Goal: Information Seeking & Learning: Learn about a topic

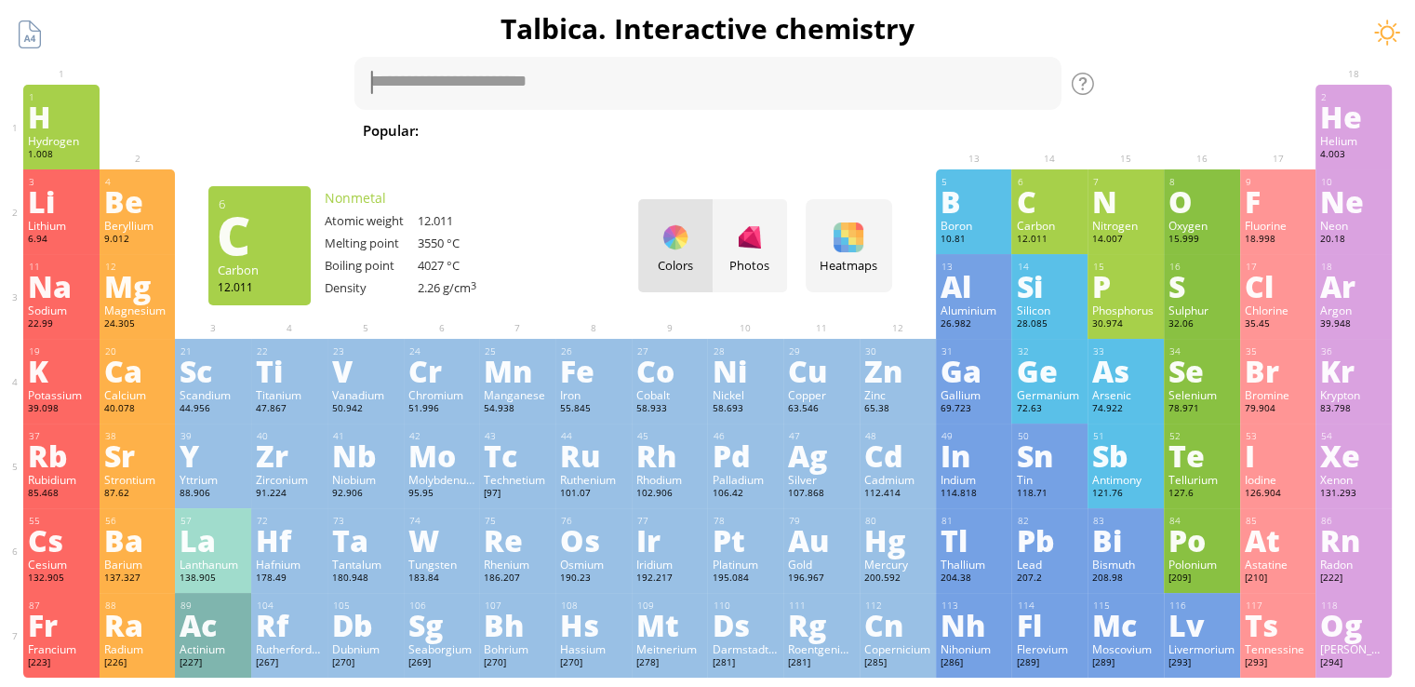
click at [1048, 209] on div "C" at bounding box center [1049, 201] width 67 height 30
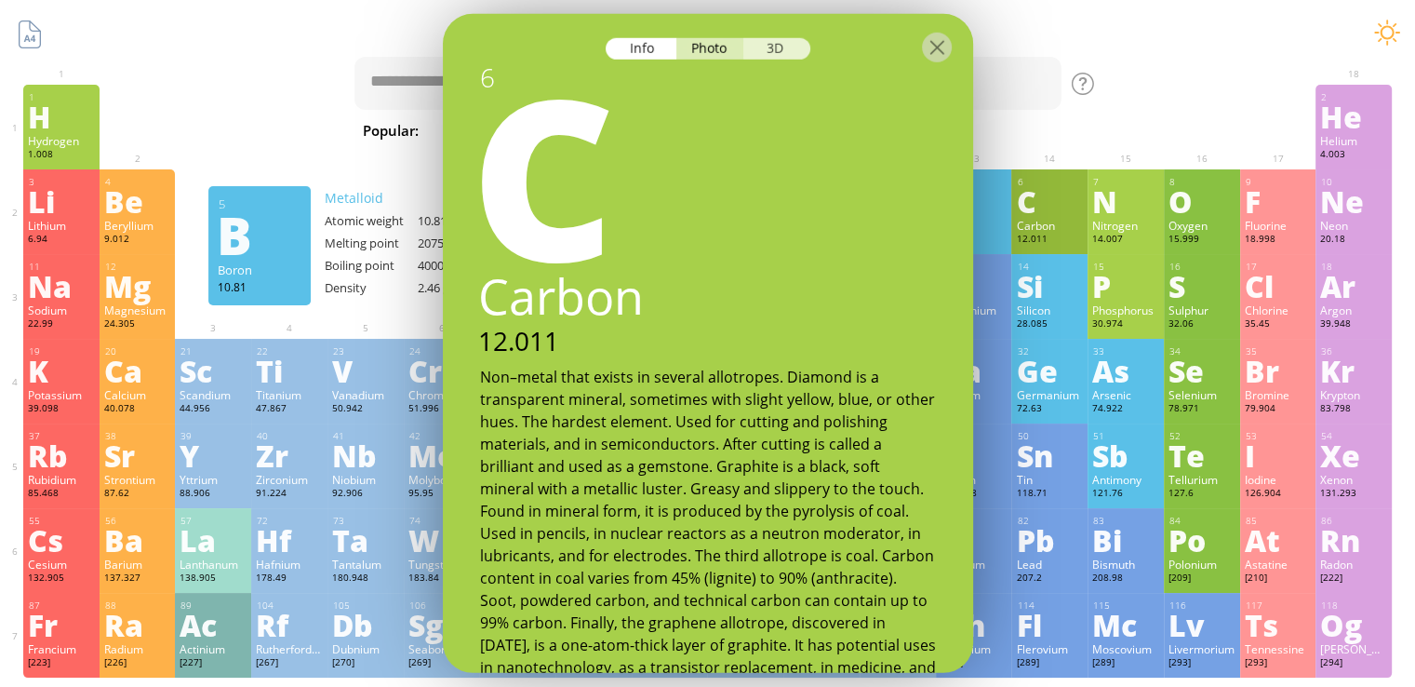
click at [779, 46] on div "3D" at bounding box center [776, 48] width 67 height 21
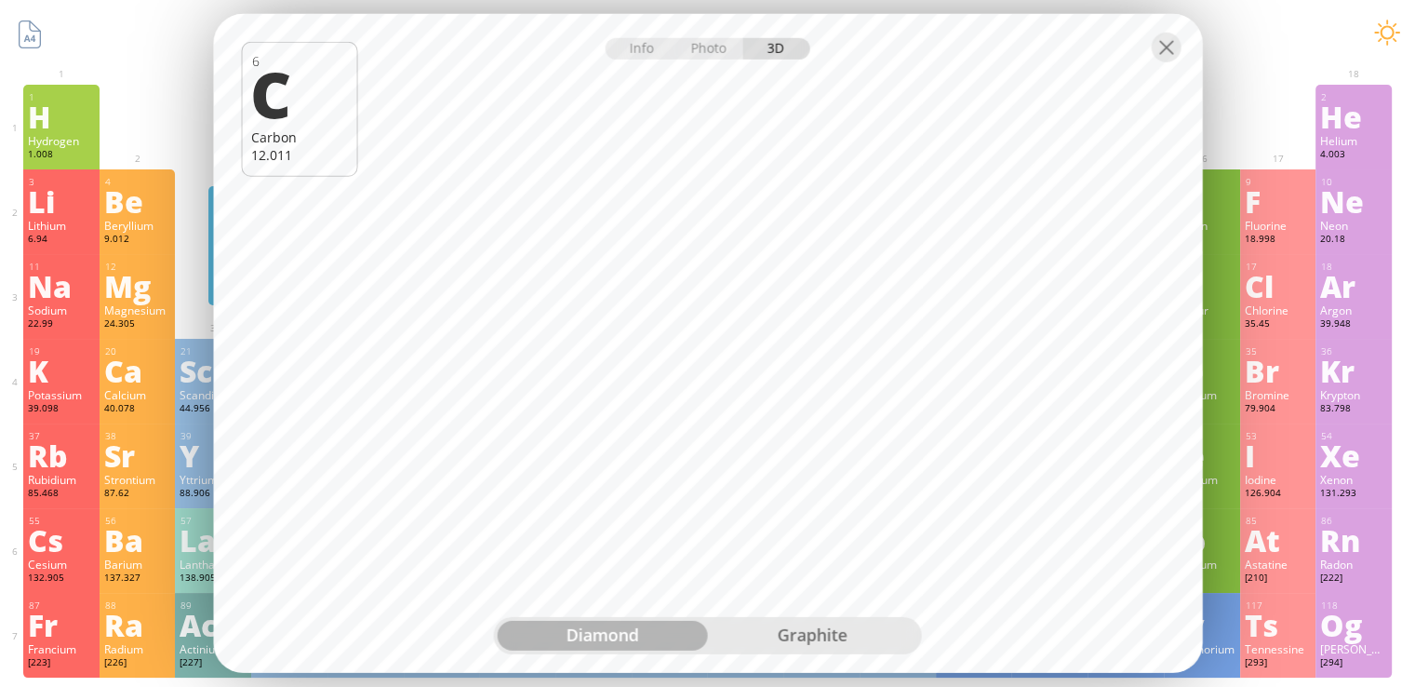
click at [821, 629] on div "graphite" at bounding box center [813, 636] width 210 height 30
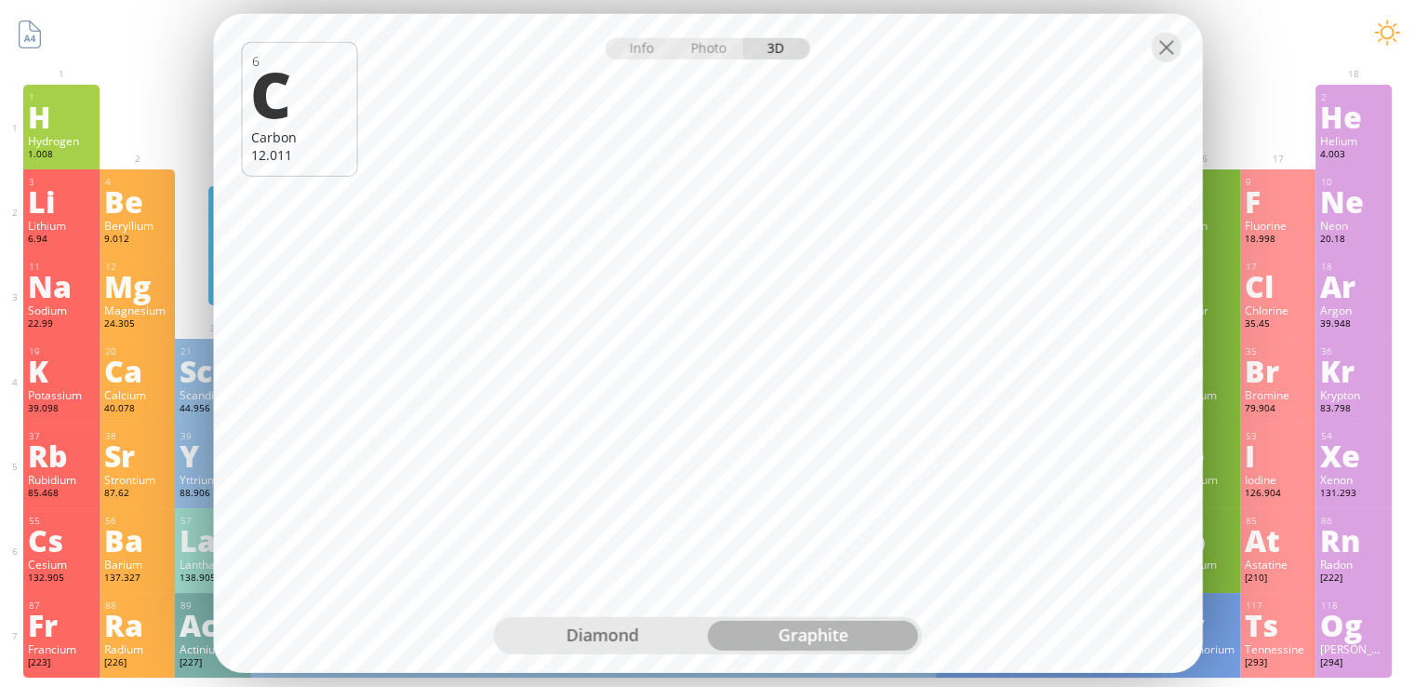
click at [599, 638] on div "diamond" at bounding box center [603, 636] width 210 height 30
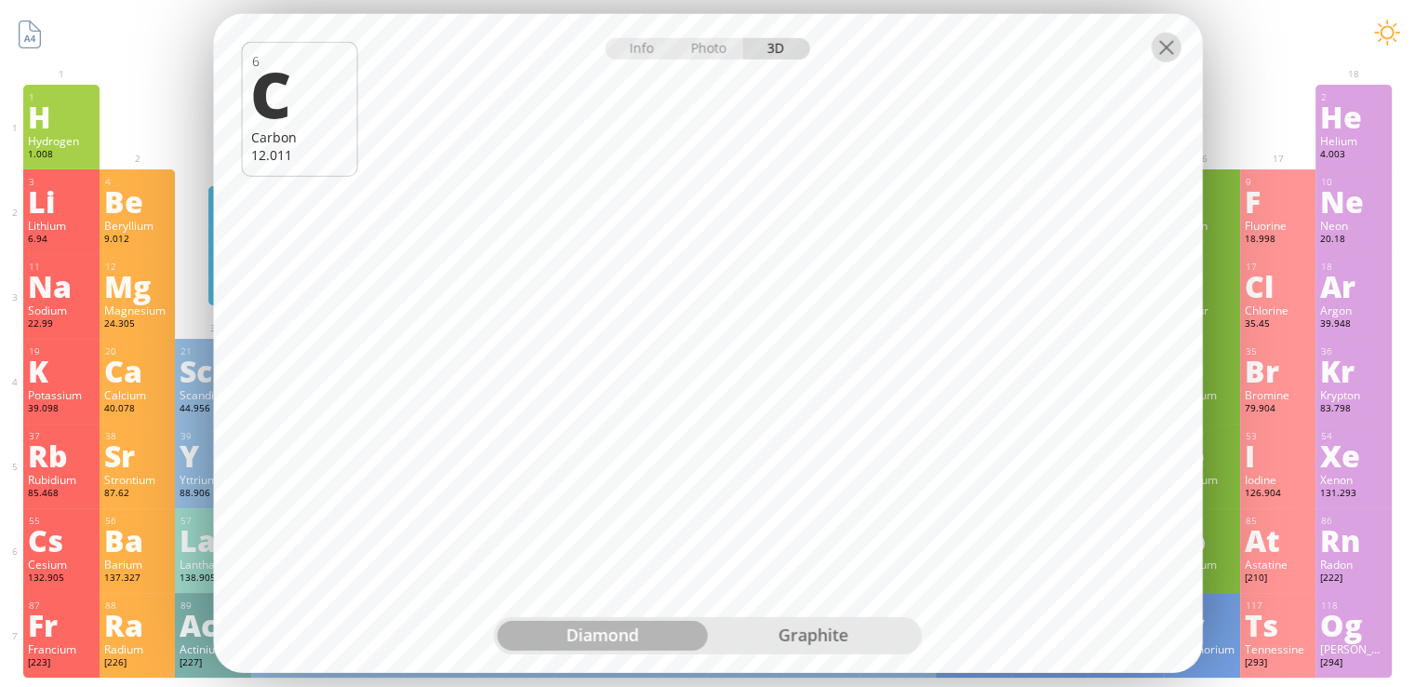
click at [1165, 46] on div at bounding box center [1166, 48] width 30 height 30
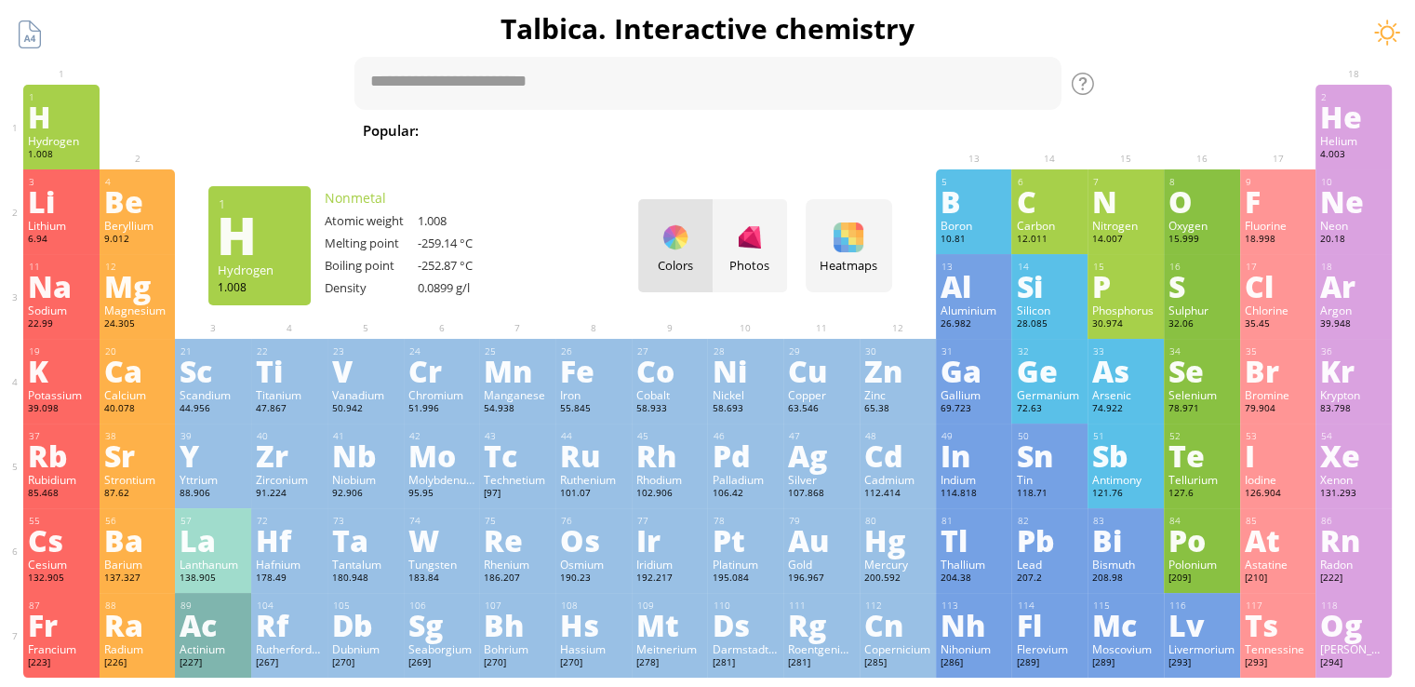
click at [79, 124] on div "H" at bounding box center [61, 116] width 67 height 30
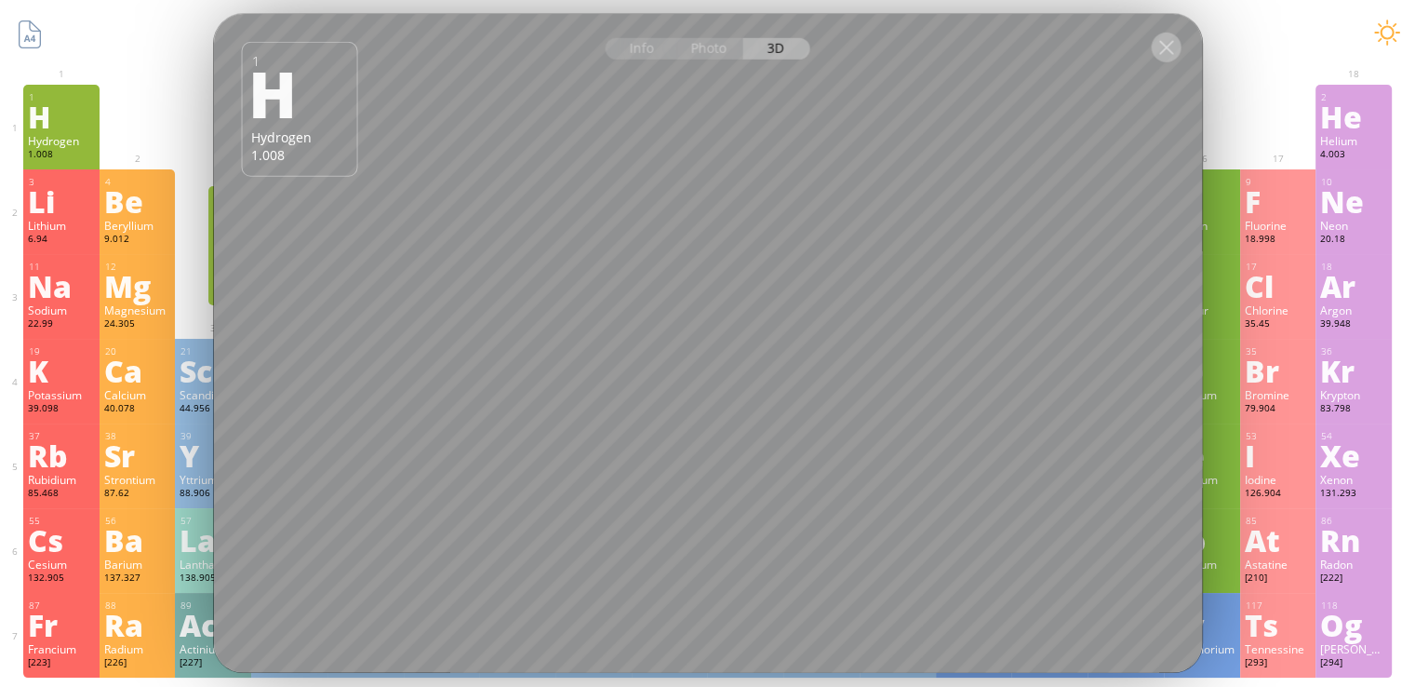
click at [1165, 50] on div at bounding box center [1166, 48] width 30 height 30
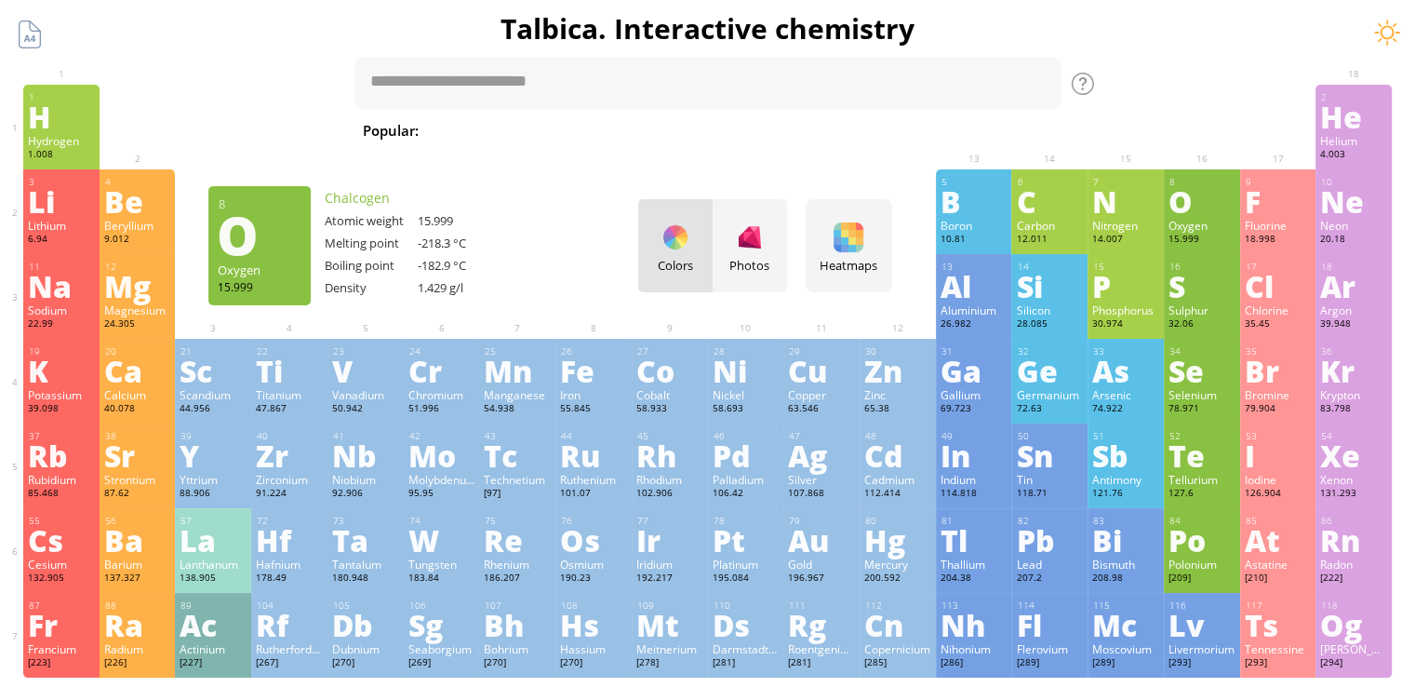
click at [1214, 196] on div "O" at bounding box center [1201, 201] width 67 height 30
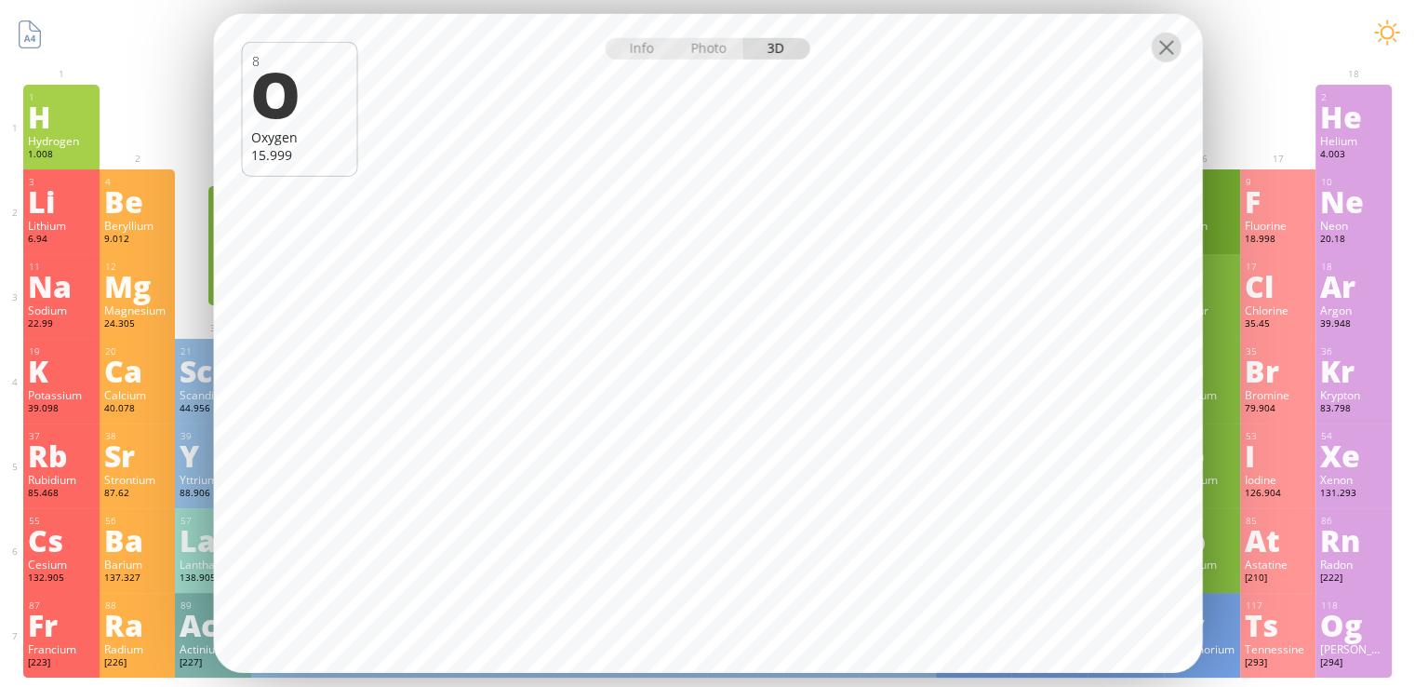
click at [1165, 57] on div at bounding box center [1166, 48] width 30 height 30
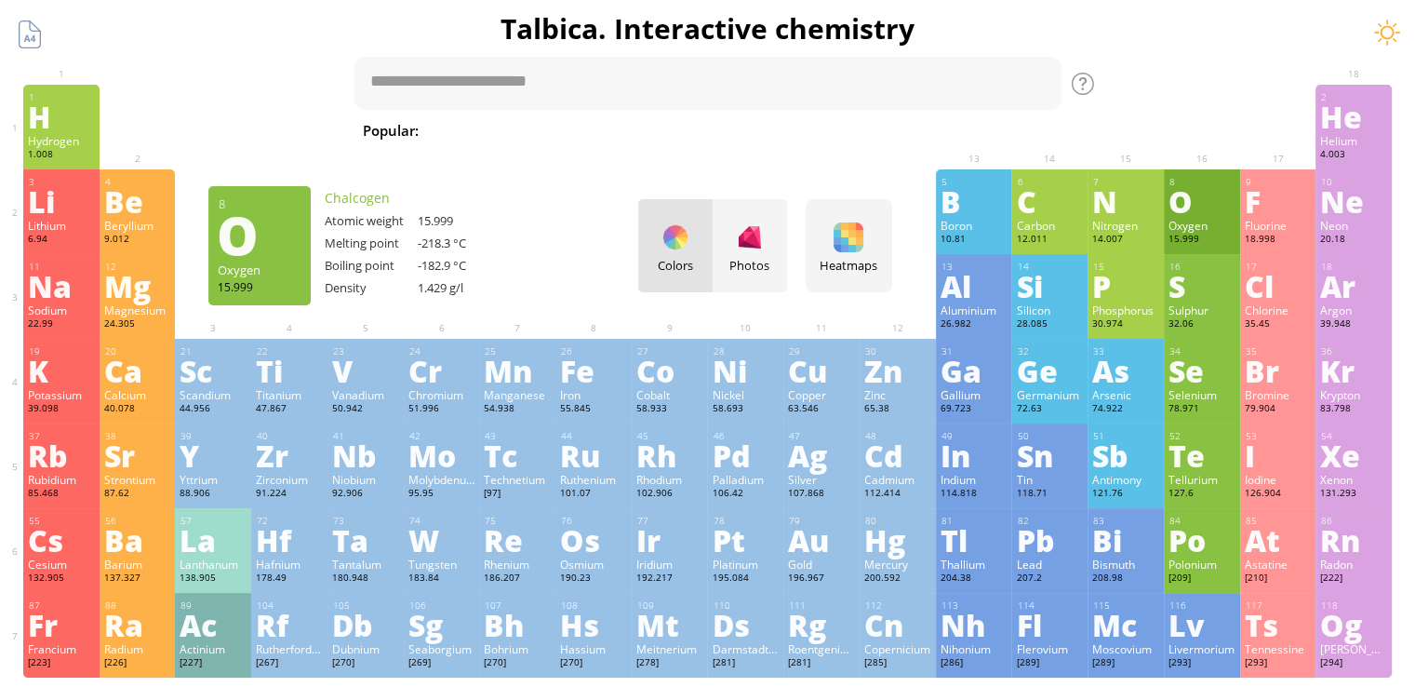
click at [1167, 52] on div at bounding box center [1166, 48] width 30 height 30
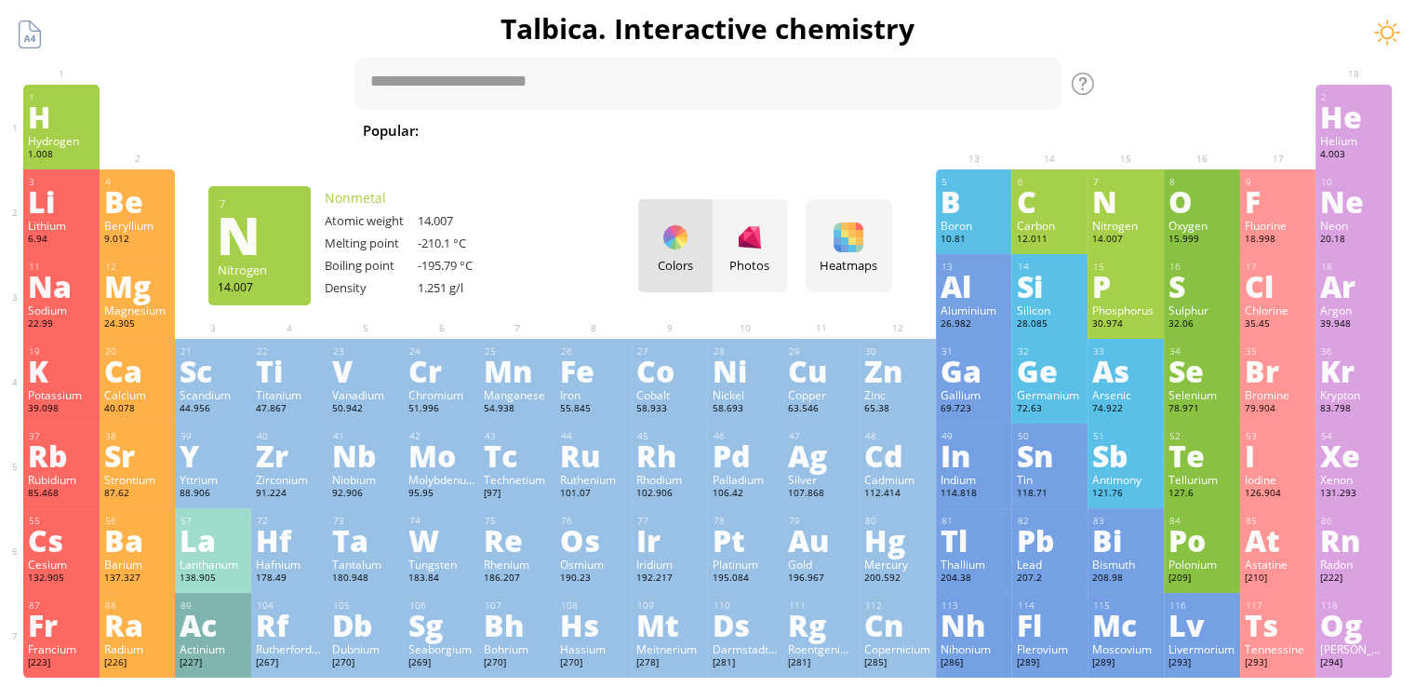
click at [1156, 205] on div "N" at bounding box center [1125, 201] width 67 height 30
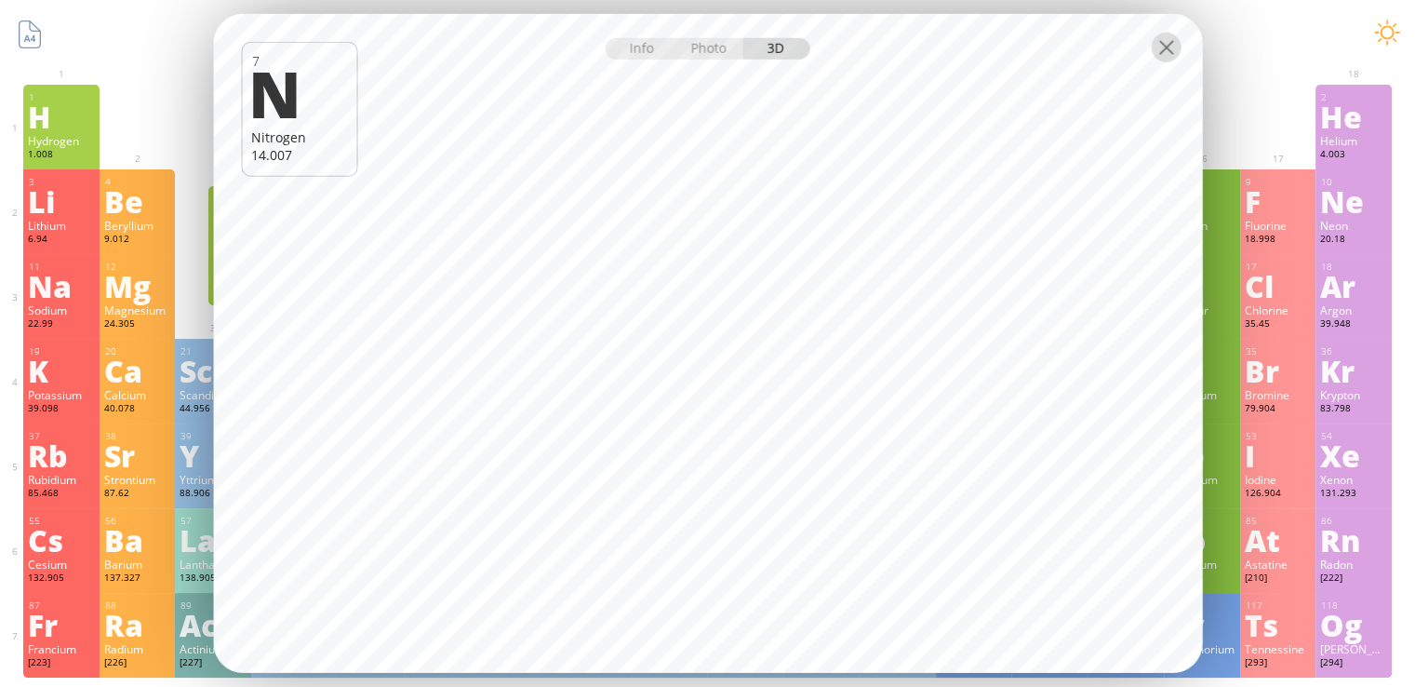
click at [1165, 46] on div at bounding box center [1166, 48] width 30 height 30
